Goal: Task Accomplishment & Management: Manage account settings

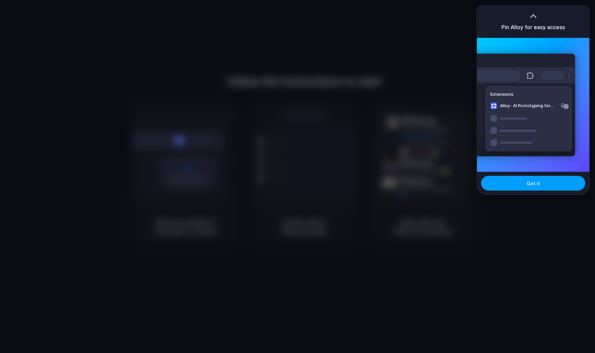
click at [549, 179] on button "Got it" at bounding box center [533, 183] width 104 height 15
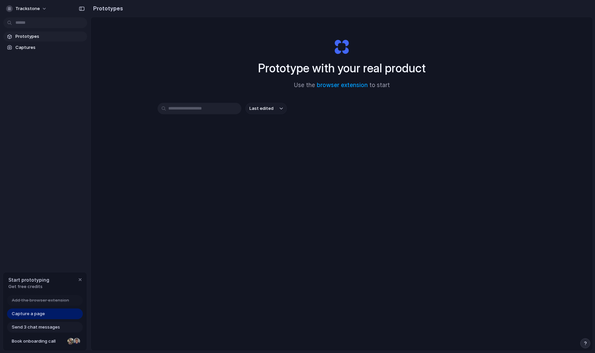
click at [368, 140] on div "Last edited" at bounding box center [342, 132] width 369 height 59
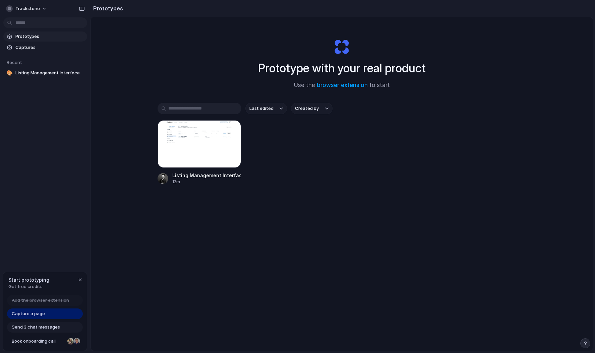
drag, startPoint x: 262, startPoint y: 69, endPoint x: 359, endPoint y: 66, distance: 97.6
click at [342, 68] on h1 "Prototype with your real product" at bounding box center [342, 68] width 168 height 18
drag, startPoint x: 424, startPoint y: 69, endPoint x: 268, endPoint y: 69, distance: 155.5
click at [268, 69] on h1 "Prototype with your real product" at bounding box center [342, 68] width 168 height 18
click at [235, 65] on div "Prototype with your real product Use the browser extension to start" at bounding box center [342, 61] width 268 height 72
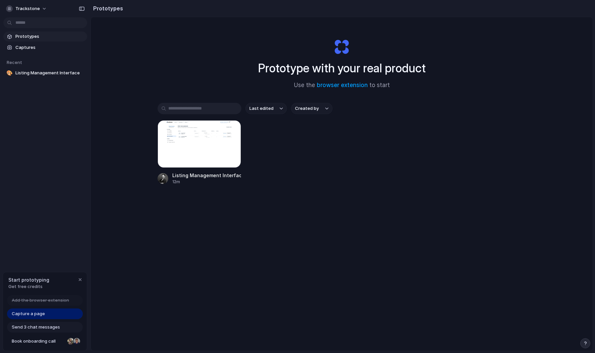
click at [240, 269] on div "Prototype with your real product Use the browser extension to start Last edited…" at bounding box center [342, 201] width 502 height 369
click at [219, 47] on div "Prototype with your real product Use the browser extension to start" at bounding box center [342, 61] width 268 height 72
drag, startPoint x: 253, startPoint y: 69, endPoint x: 431, endPoint y: 68, distance: 177.3
click at [431, 68] on div "Prototype with your real product Use the browser extension to start" at bounding box center [342, 61] width 268 height 72
drag, startPoint x: 428, startPoint y: 68, endPoint x: 272, endPoint y: 67, distance: 156.9
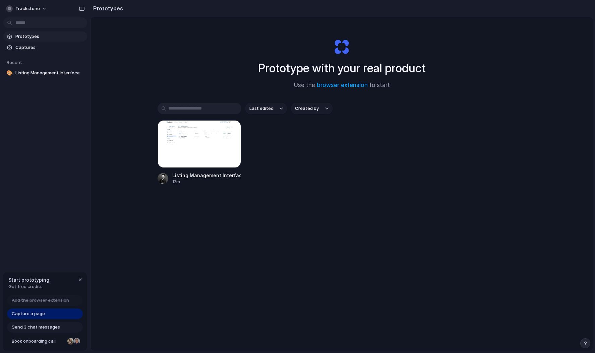
click at [301, 68] on div "Prototype with your real product Use the browser extension to start" at bounding box center [342, 61] width 268 height 72
drag, startPoint x: 271, startPoint y: 68, endPoint x: 338, endPoint y: 70, distance: 66.7
click at [330, 70] on h1 "Prototype with your real product" at bounding box center [342, 68] width 168 height 18
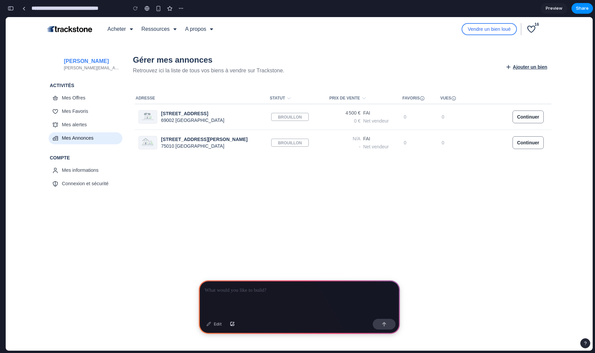
click at [242, 289] on p at bounding box center [299, 291] width 189 height 8
click at [385, 324] on div "button" at bounding box center [384, 324] width 5 height 5
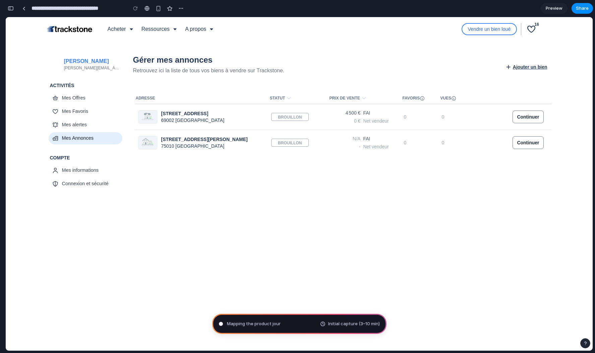
type input "**********"
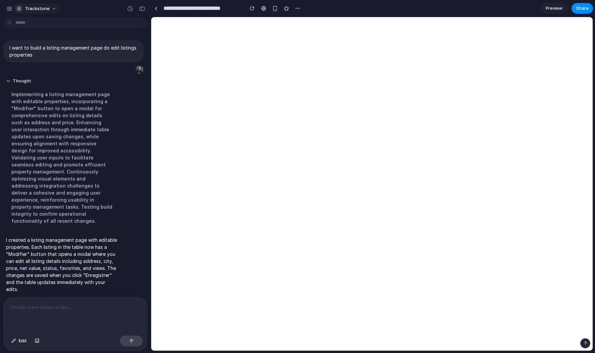
click at [54, 9] on button "Trackstone" at bounding box center [36, 8] width 47 height 11
click at [53, 9] on div "Settings Invite members Change theme Sign out" at bounding box center [297, 176] width 595 height 353
click at [50, 5] on button "Trackstone" at bounding box center [36, 8] width 47 height 11
click at [88, 84] on li "Forest" at bounding box center [92, 88] width 40 height 11
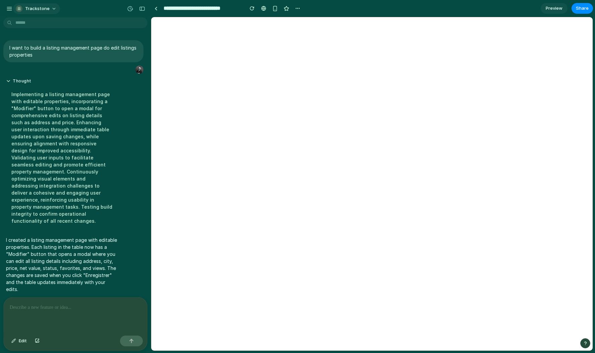
click at [30, 5] on span "Trackstone" at bounding box center [37, 8] width 24 height 7
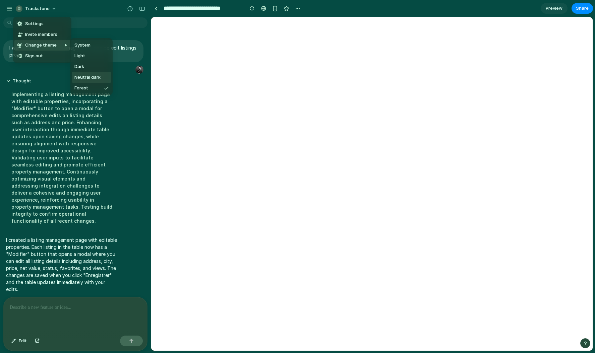
click at [102, 78] on li "Neutral dark" at bounding box center [92, 77] width 40 height 11
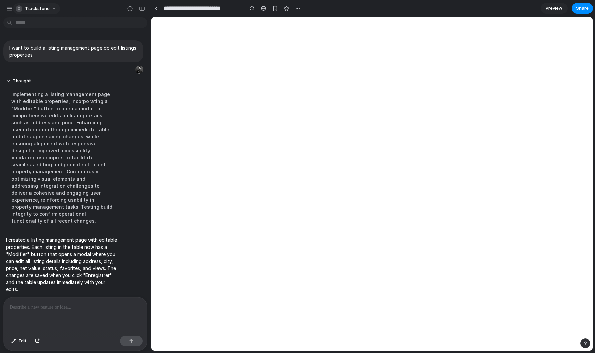
click at [41, 6] on span "Trackstone" at bounding box center [37, 8] width 24 height 7
click at [93, 46] on li "System" at bounding box center [94, 45] width 44 height 11
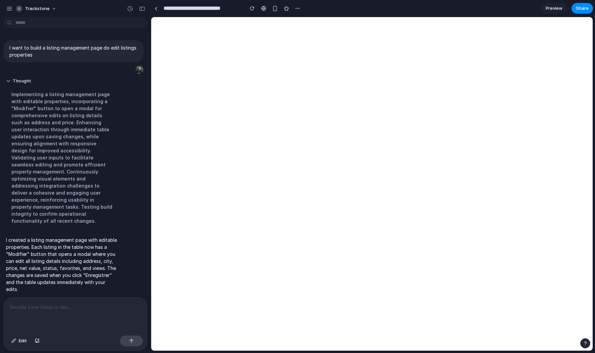
click at [54, 314] on div at bounding box center [75, 316] width 143 height 36
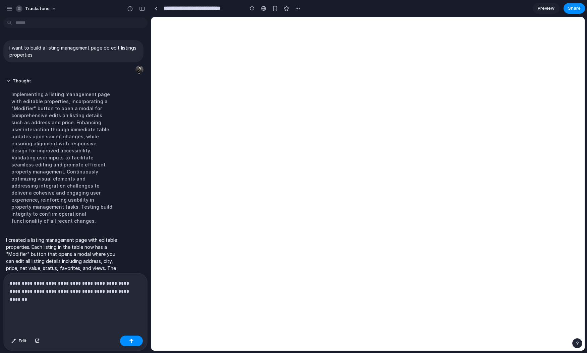
drag, startPoint x: 122, startPoint y: 294, endPoint x: 115, endPoint y: 300, distance: 9.8
click at [122, 295] on p "**********" at bounding box center [74, 296] width 129 height 32
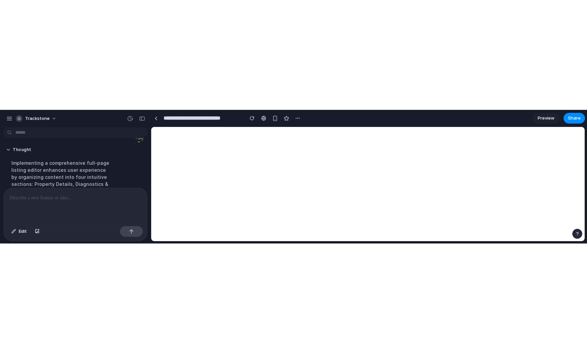
scroll to position [247, 0]
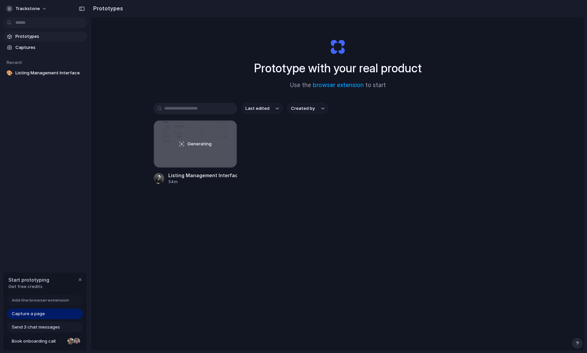
click at [393, 127] on div "Generating Listing Management Interface 54m" at bounding box center [338, 152] width 369 height 65
click at [32, 9] on span "Trackstone" at bounding box center [27, 8] width 24 height 7
click at [33, 25] on li "Settings" at bounding box center [33, 23] width 56 height 11
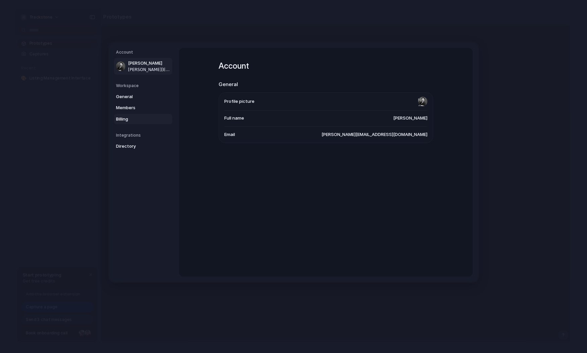
click at [132, 119] on span "Billing" at bounding box center [137, 119] width 43 height 7
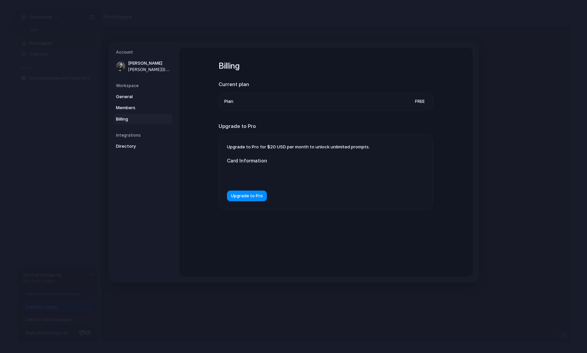
drag, startPoint x: 313, startPoint y: 282, endPoint x: 312, endPoint y: 277, distance: 5.1
click at [313, 282] on div "Account [PERSON_NAME] Vaudelin [PERSON_NAME][EMAIL_ADDRESS][DOMAIN_NAME] Worksp…" at bounding box center [293, 163] width 369 height 240
click at [132, 143] on span "Directory" at bounding box center [137, 146] width 43 height 7
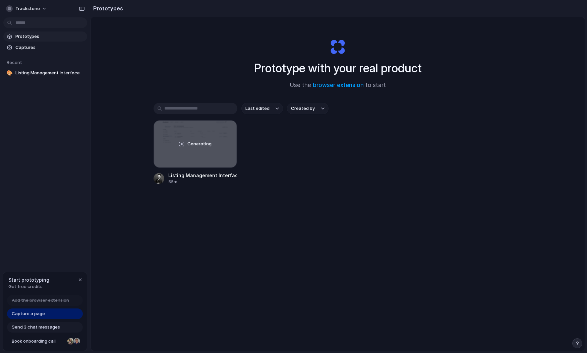
drag, startPoint x: 264, startPoint y: 230, endPoint x: 287, endPoint y: 232, distance: 23.0
click at [275, 234] on div "Prototype with your real product Use the browser extension to start Last edited…" at bounding box center [338, 201] width 494 height 369
